Goal: Information Seeking & Learning: Learn about a topic

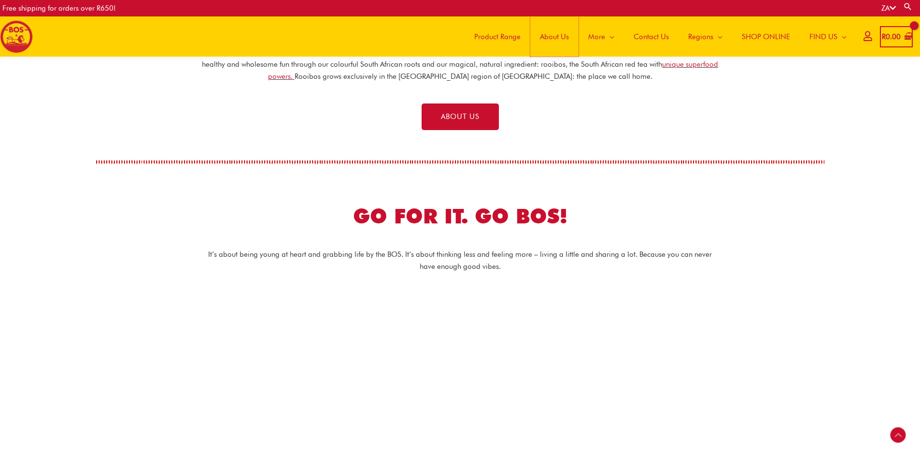
scroll to position [338, 0]
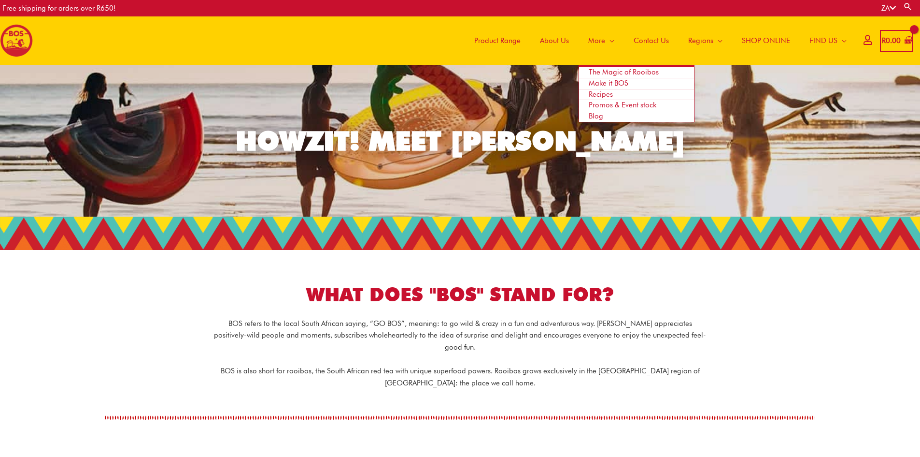
click at [596, 41] on span "More" at bounding box center [596, 40] width 17 height 29
click at [632, 71] on span "The Magic of Rooibos" at bounding box center [624, 72] width 70 height 9
